Goal: Transaction & Acquisition: Book appointment/travel/reservation

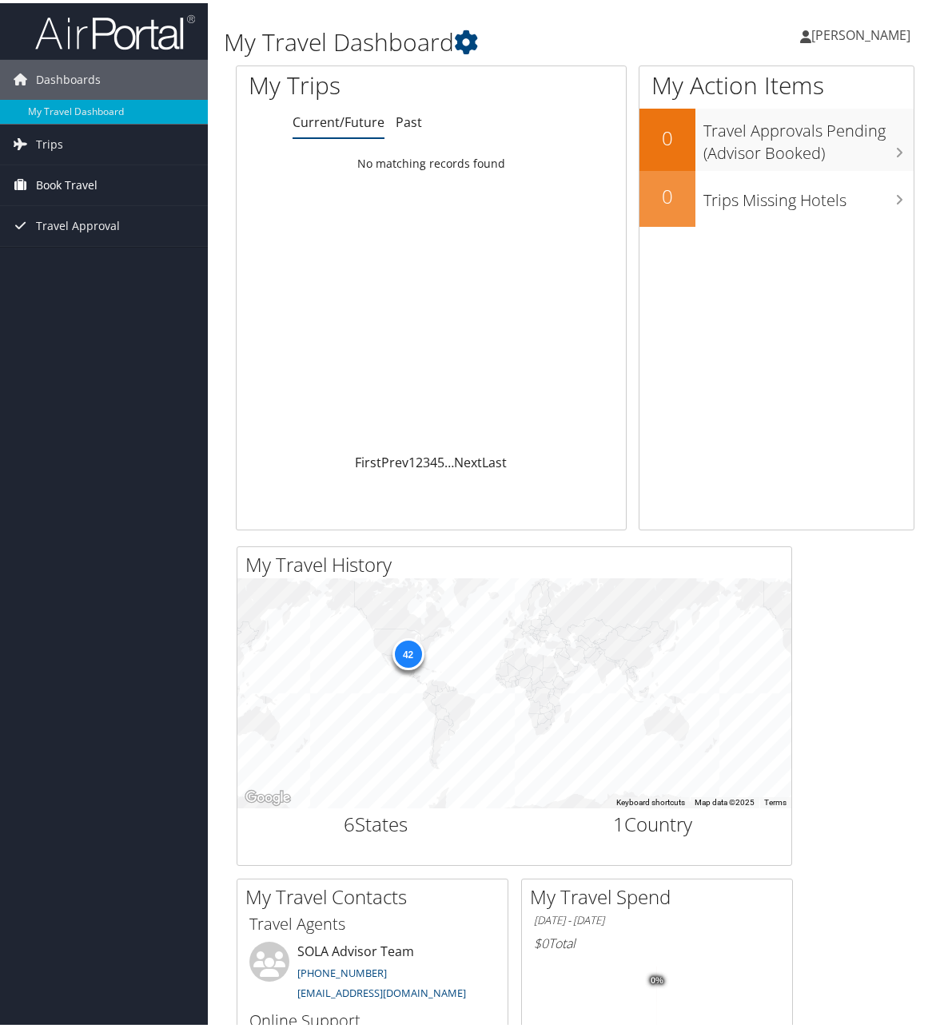
click at [70, 183] on span "Book Travel" at bounding box center [67, 182] width 62 height 40
click at [69, 238] on link "Book/Manage Online Trips" at bounding box center [104, 238] width 208 height 24
